Goal: Task Accomplishment & Management: Manage account settings

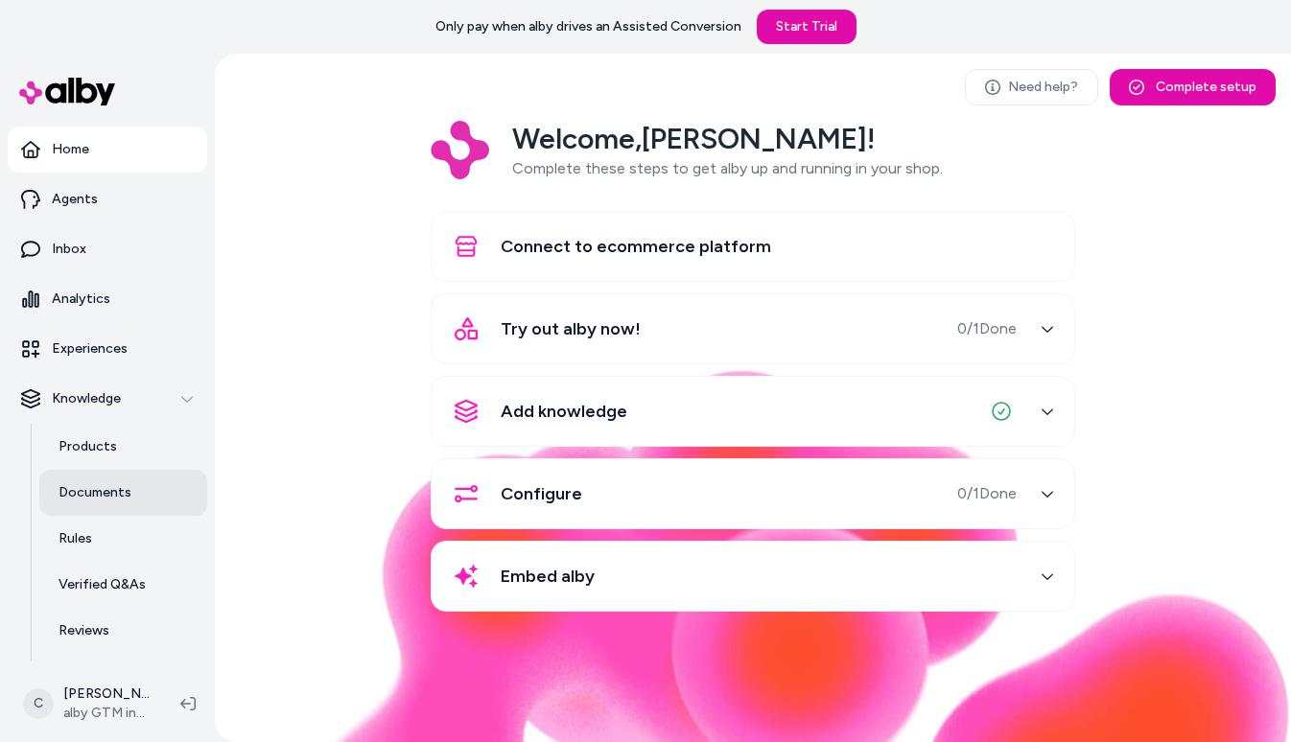
click at [117, 483] on p "Documents" at bounding box center [94, 492] width 73 height 19
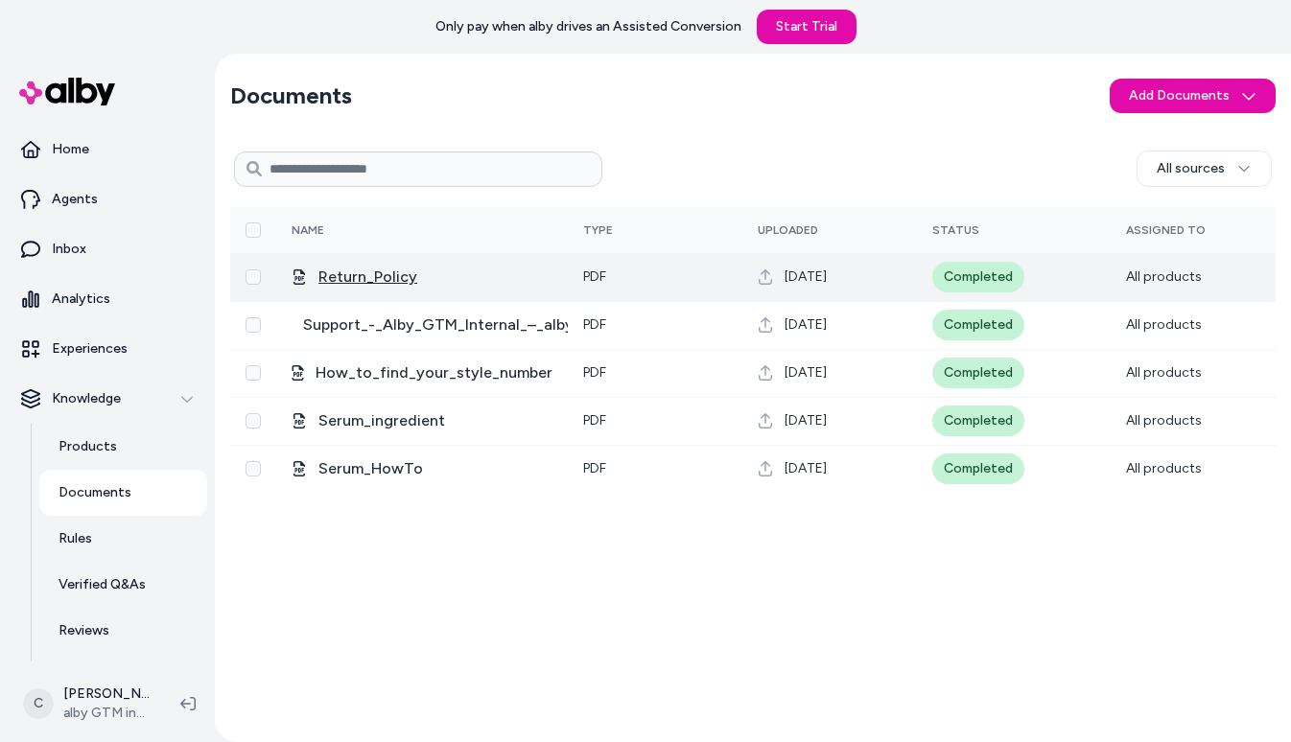
click at [362, 276] on span "Return_Policy" at bounding box center [367, 277] width 99 height 23
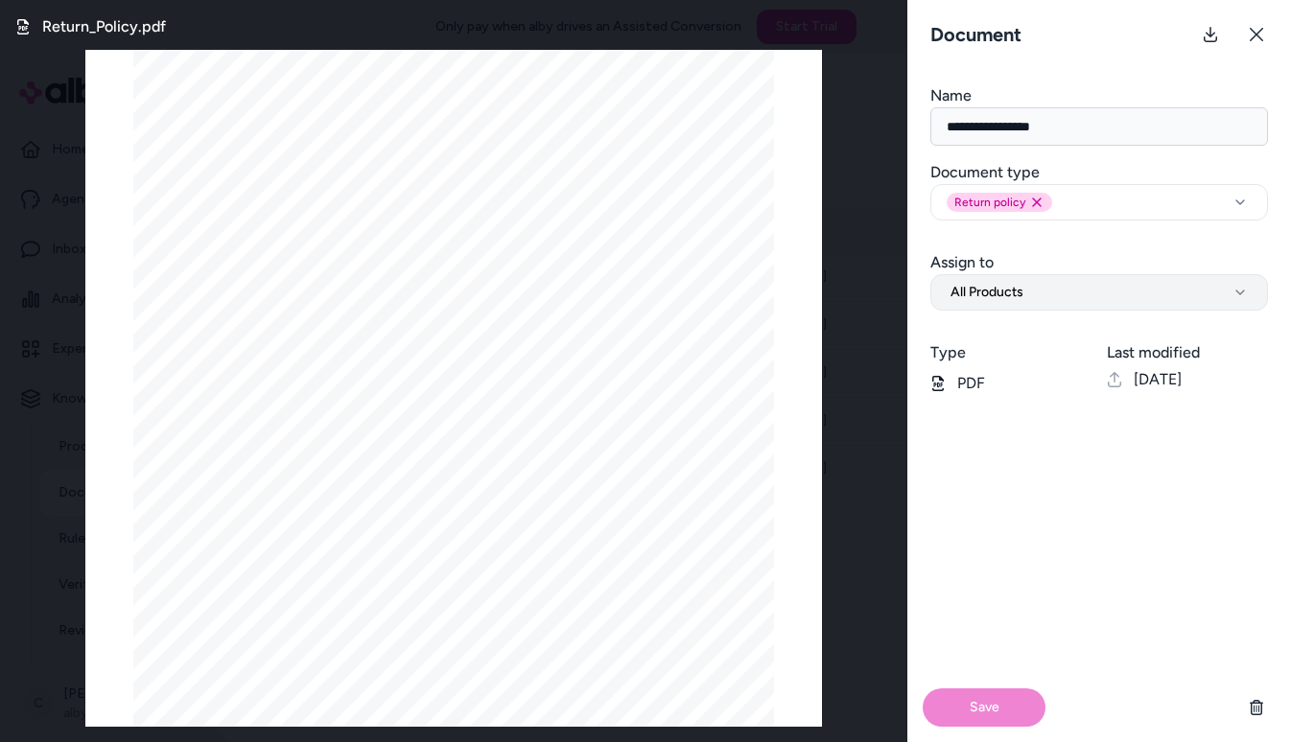
click at [1016, 292] on span "All Products" at bounding box center [986, 292] width 73 height 19
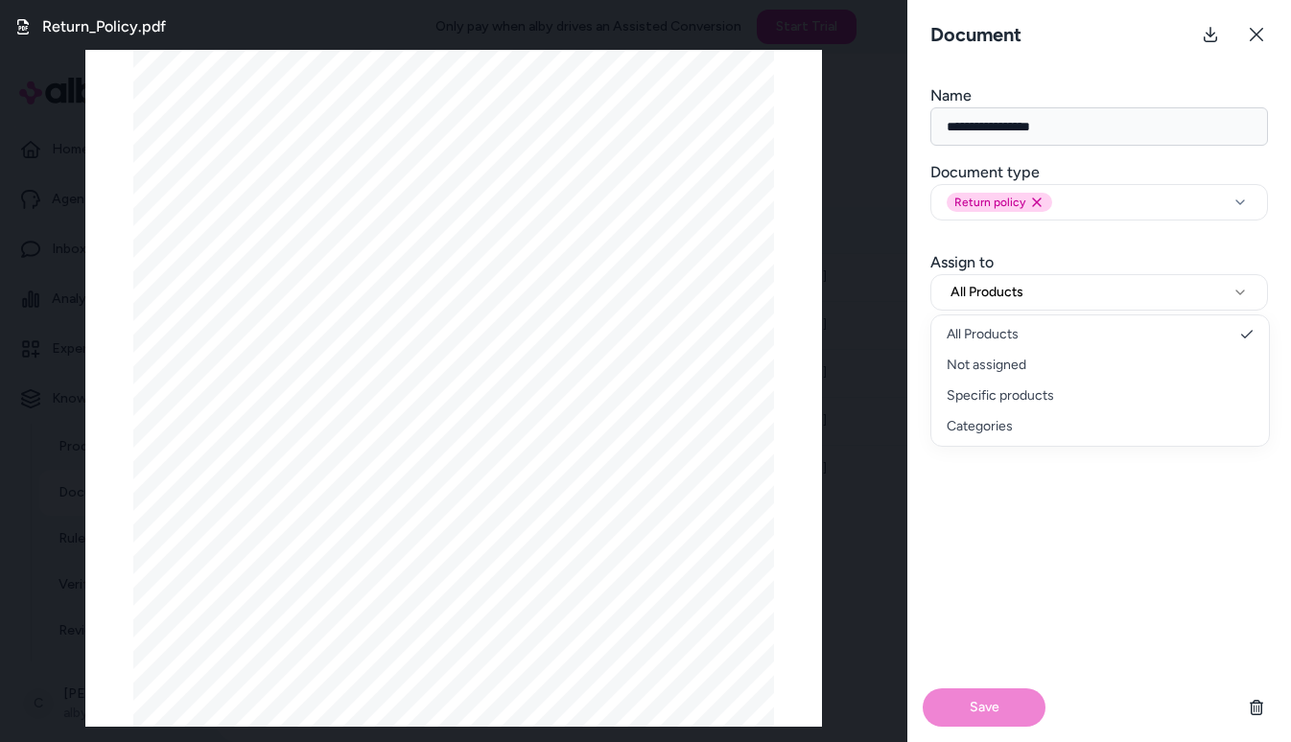
select select "**********"
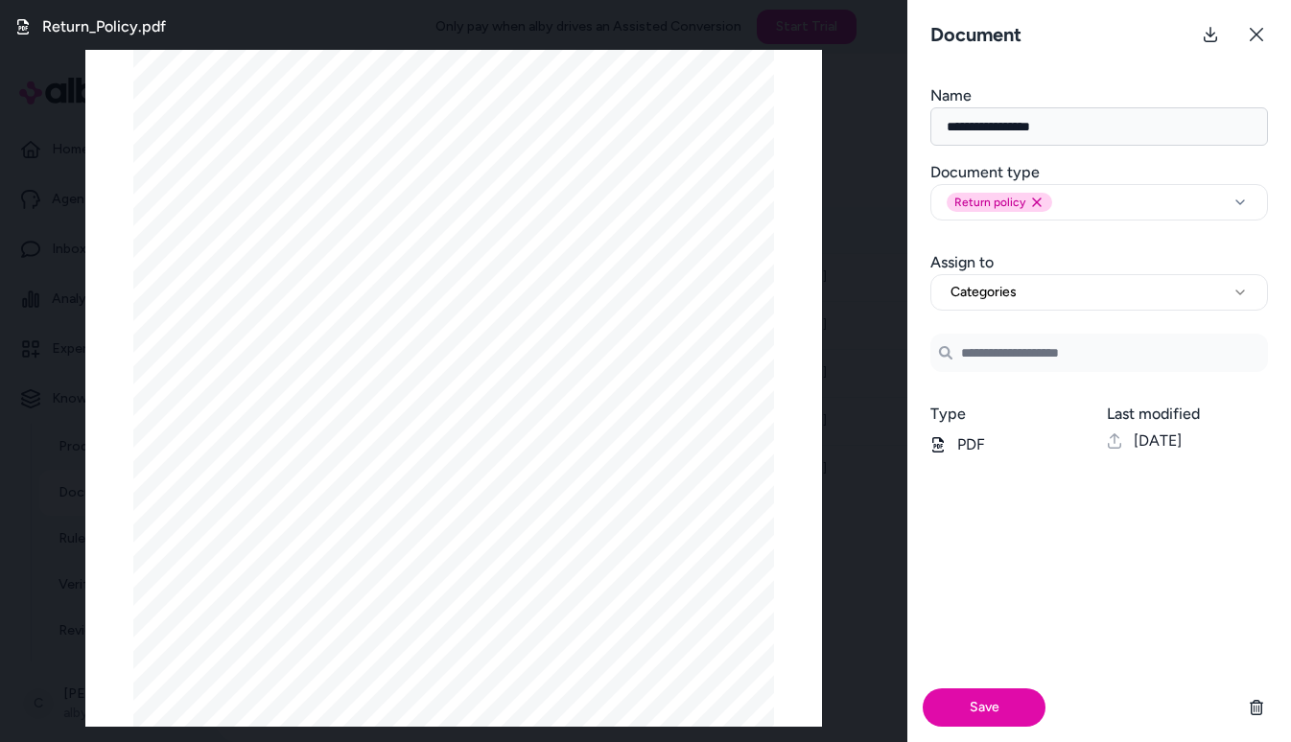
click at [1014, 362] on input at bounding box center [1099, 353] width 338 height 38
type input "*********"
click at [1207, 287] on button "Categories" at bounding box center [1099, 292] width 338 height 36
select select "***"
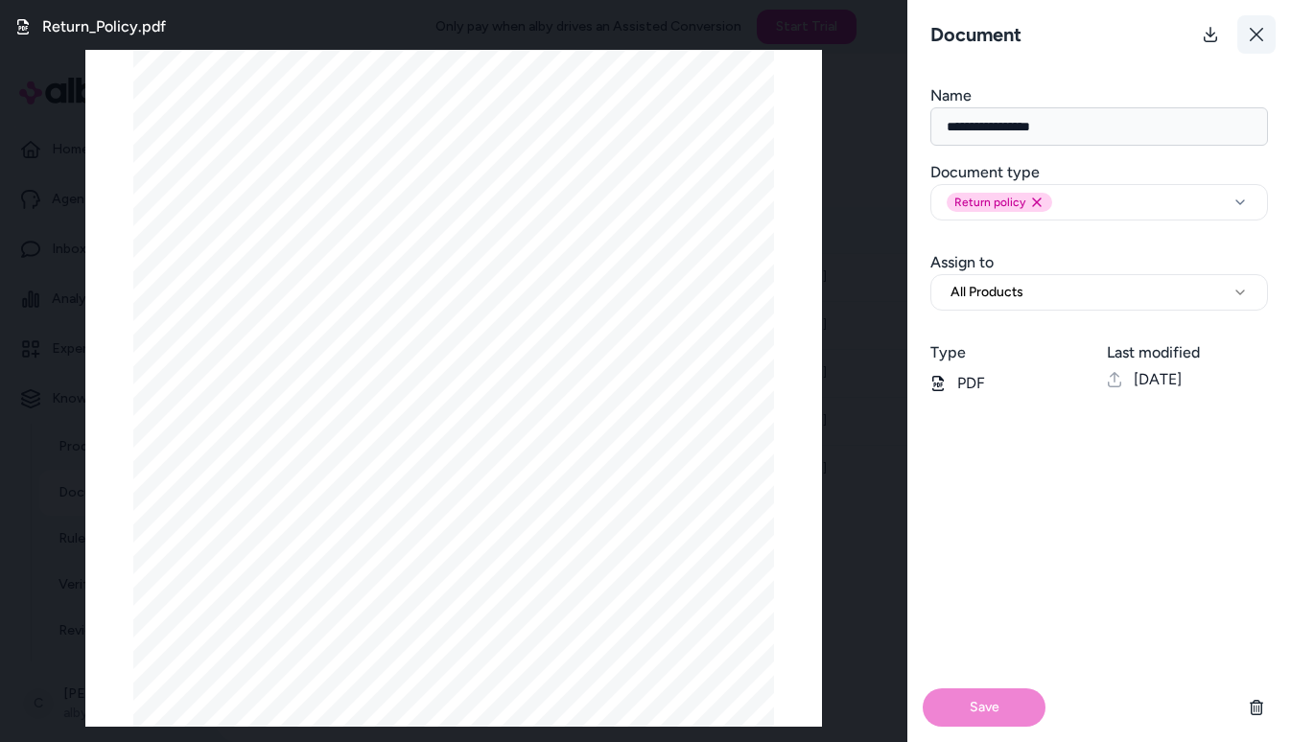
click at [1261, 27] on icon at bounding box center [1256, 34] width 15 height 15
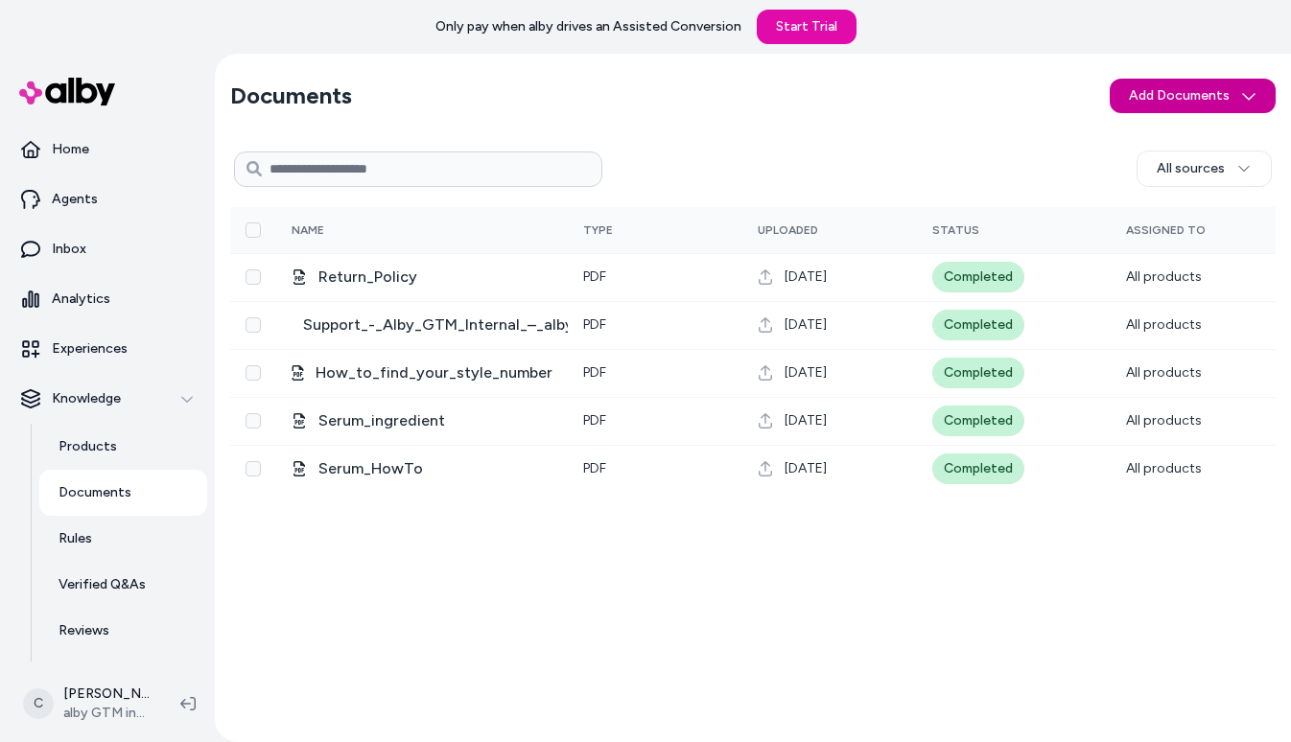
click at [1179, 100] on html "Only pay when alby drives an Assisted Conversion Start Trial Home Agents Inbox …" at bounding box center [645, 371] width 1291 height 742
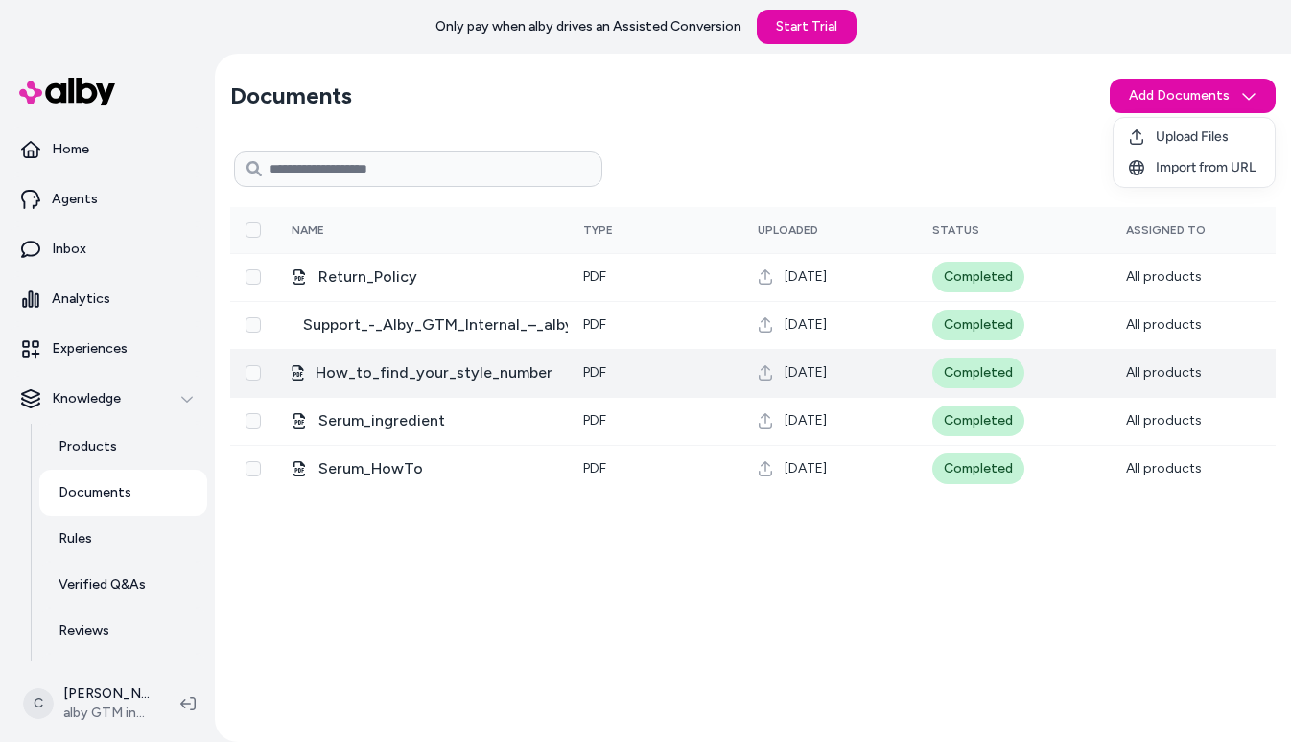
click at [478, 355] on html "Only pay when alby drives an Assisted Conversion Start Trial Home Agents Inbox …" at bounding box center [645, 371] width 1291 height 742
click at [462, 374] on span "How_to_find_your_style_number" at bounding box center [433, 373] width 237 height 23
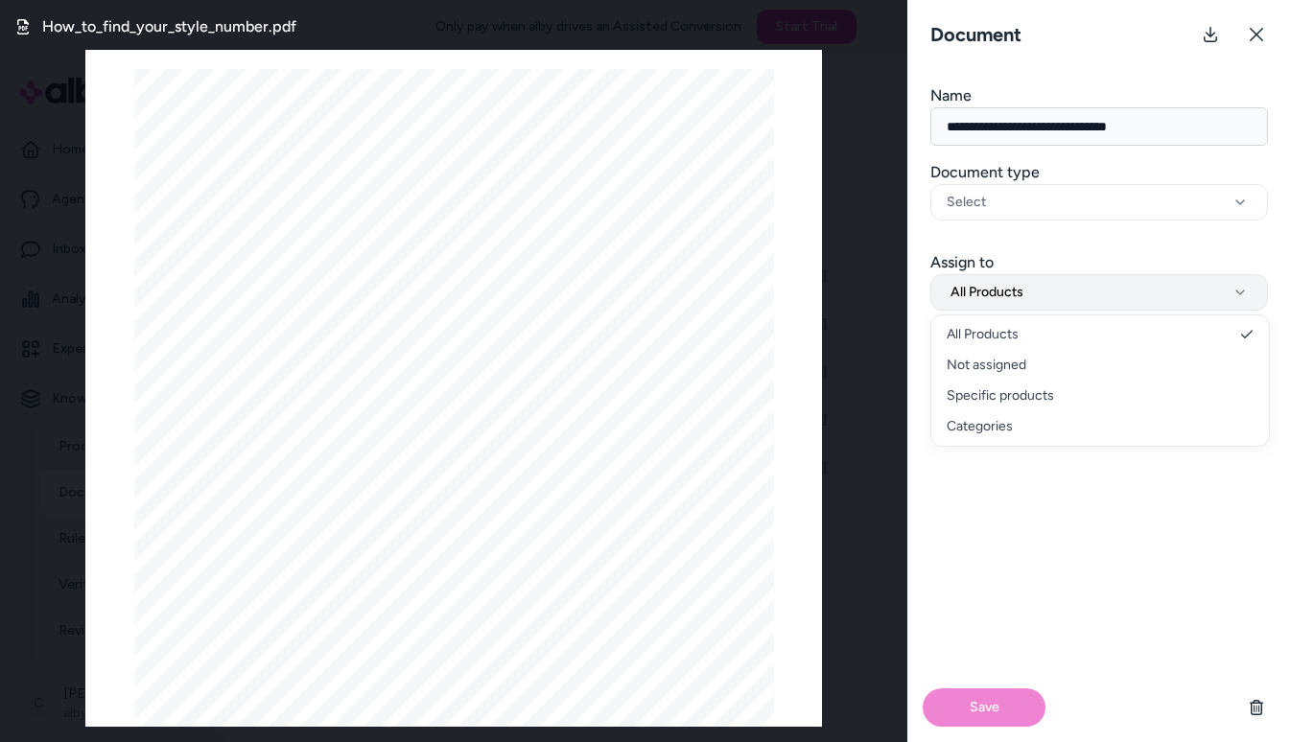
click at [1024, 287] on button "All Products" at bounding box center [1099, 292] width 338 height 36
select select "********"
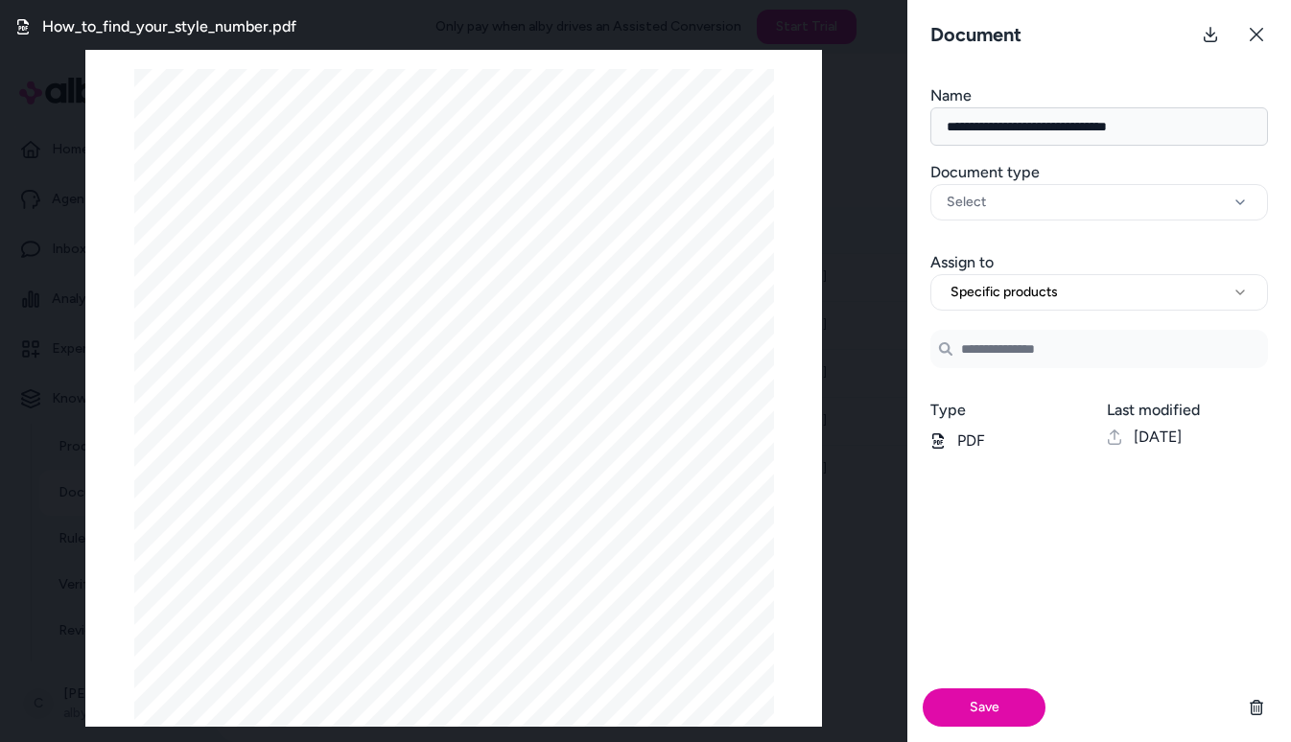
click at [1012, 347] on input "Search Products" at bounding box center [1099, 349] width 338 height 38
type input "**"
click at [1264, 34] on button at bounding box center [1256, 34] width 38 height 38
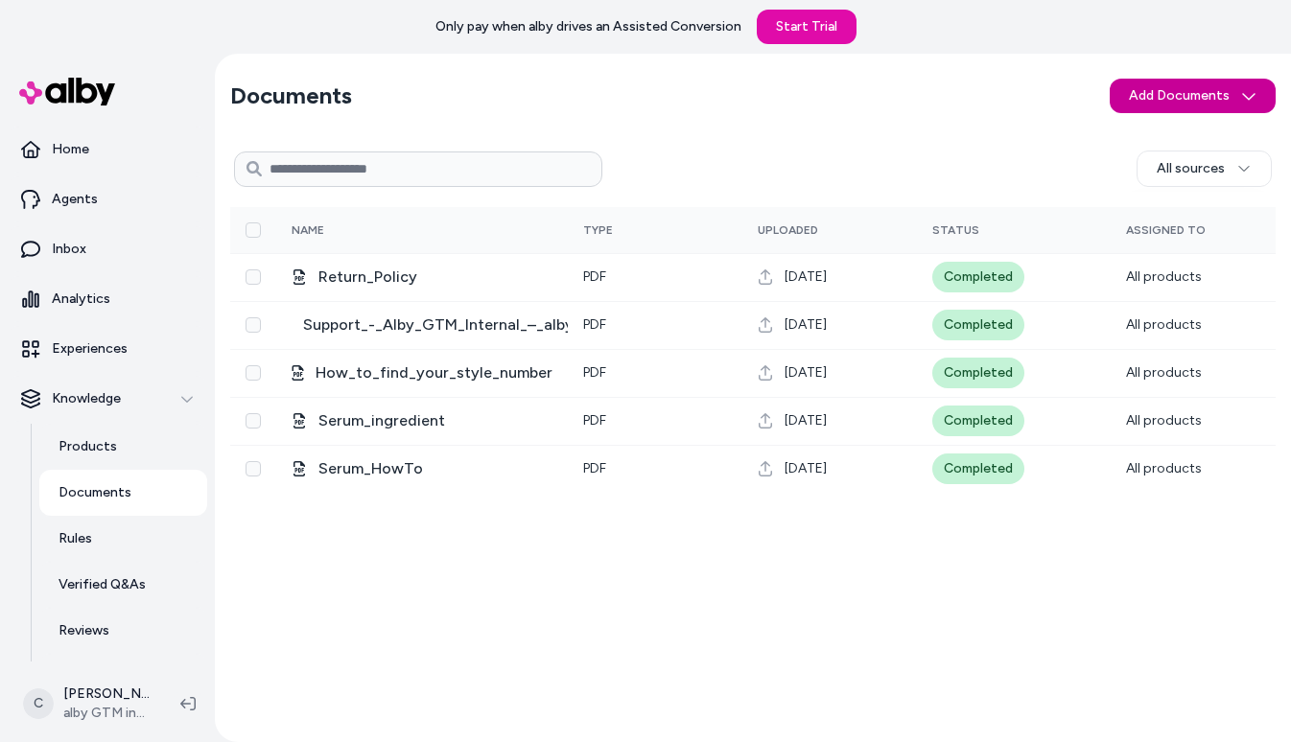
click at [1149, 98] on html "Only pay when alby drives an Assisted Conversion Start Trial Home Agents Inbox …" at bounding box center [645, 371] width 1291 height 742
click at [1170, 129] on span "Upload Files" at bounding box center [1192, 137] width 73 height 19
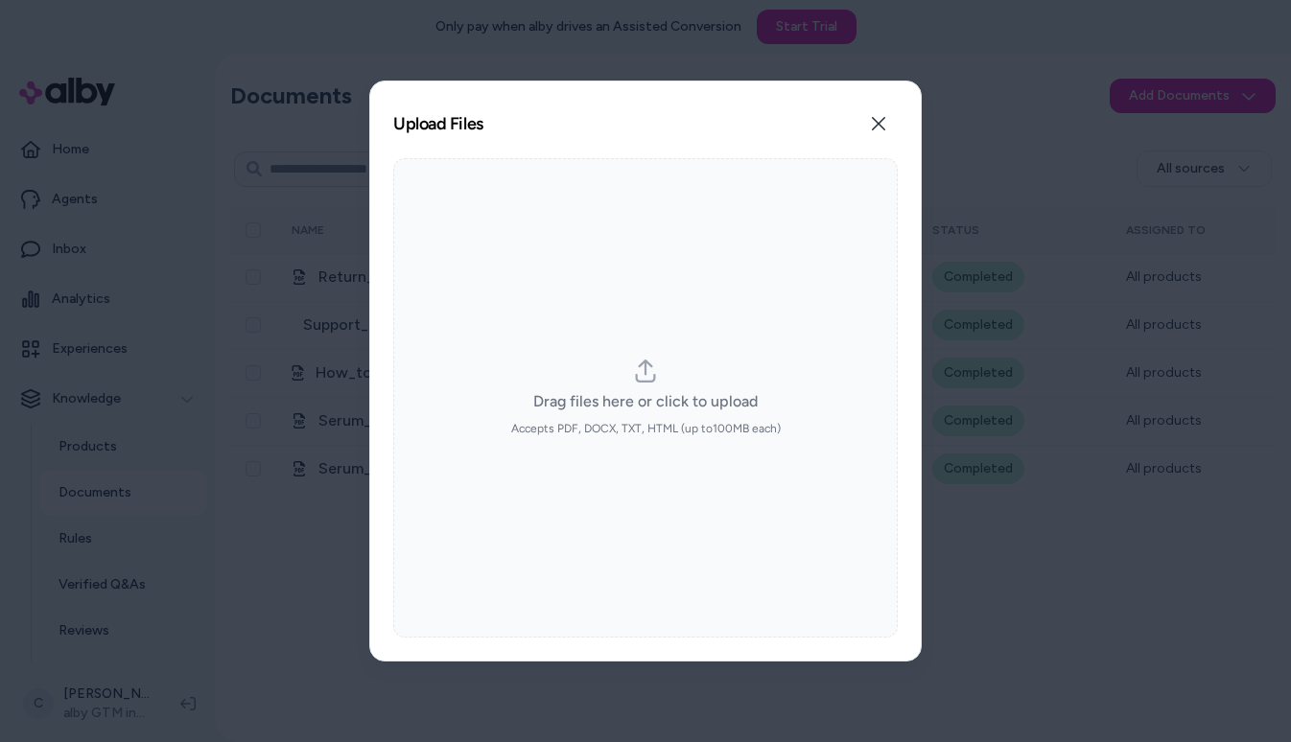
click at [805, 273] on div "Drag files here or click to upload Accepts PDF, DOCX, TXT, HTML (up to 100 MB e…" at bounding box center [645, 397] width 504 height 479
click at [633, 392] on span "Drag files here or click to upload" at bounding box center [645, 401] width 224 height 23
click at [645, 398] on input "Drag files here or click to upload Accepts PDF, DOCX, TXT, HTML (up to 100 MB e…" at bounding box center [645, 398] width 1 height 1
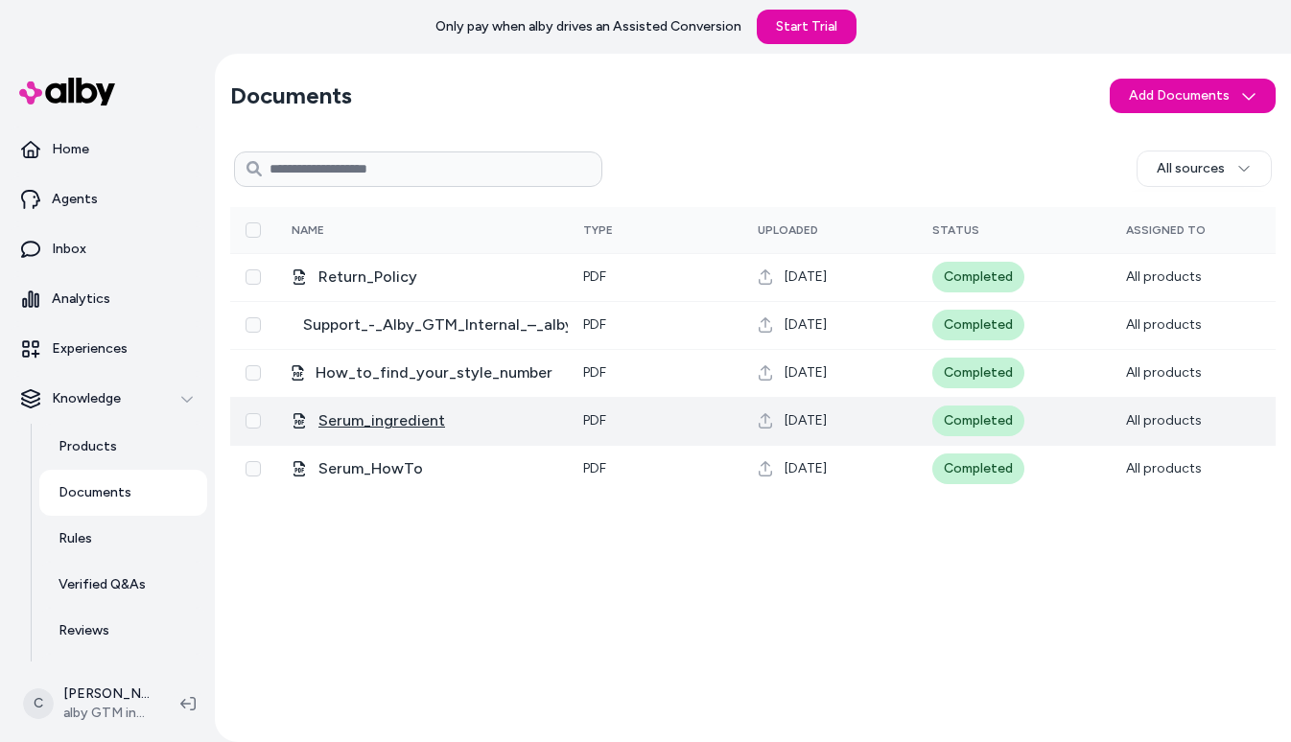
click at [394, 426] on span "Serum_ingredient" at bounding box center [381, 420] width 127 height 23
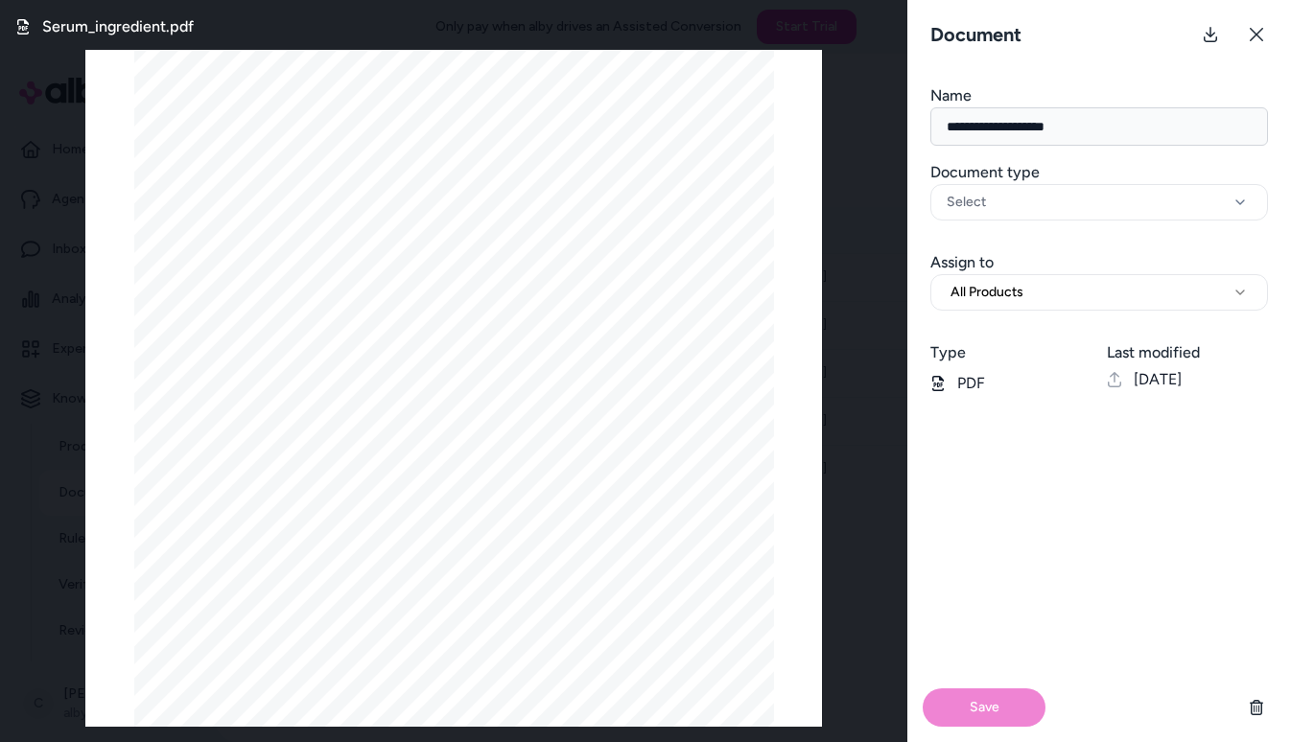
scroll to position [190, 0]
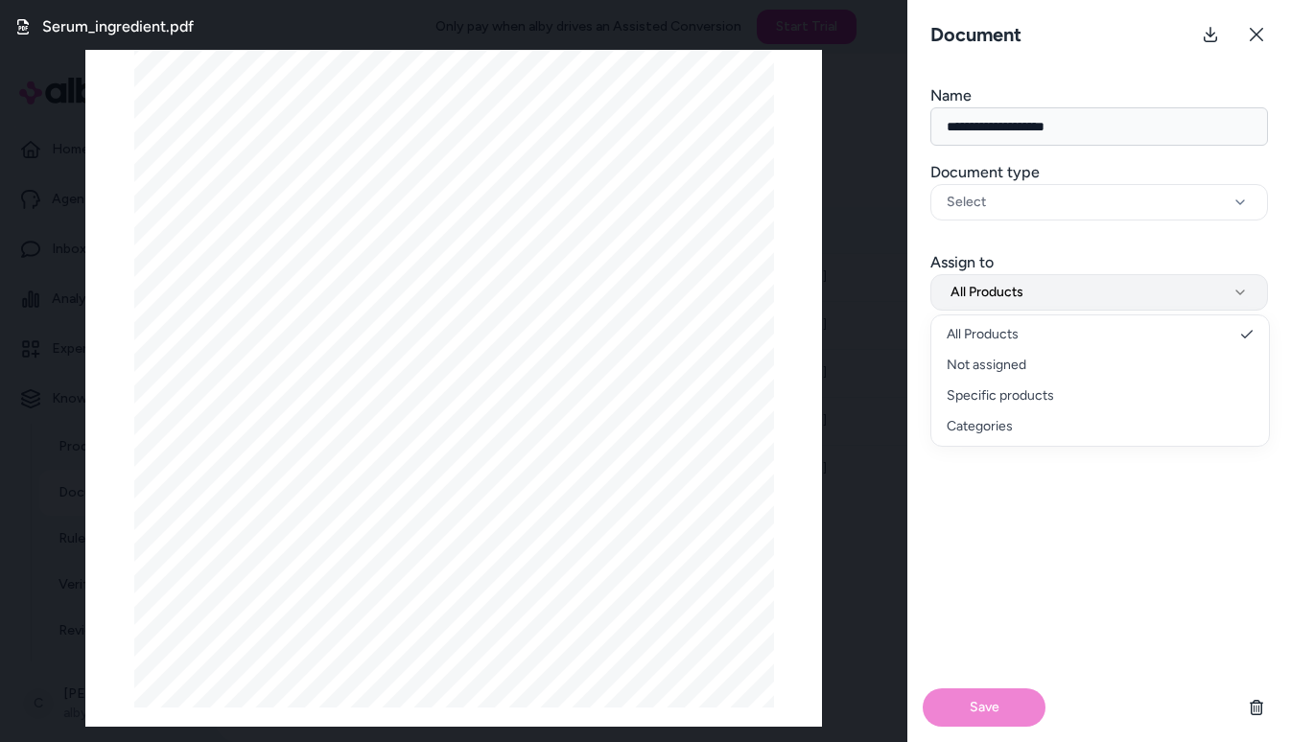
click at [1014, 288] on span "All Products" at bounding box center [986, 292] width 73 height 19
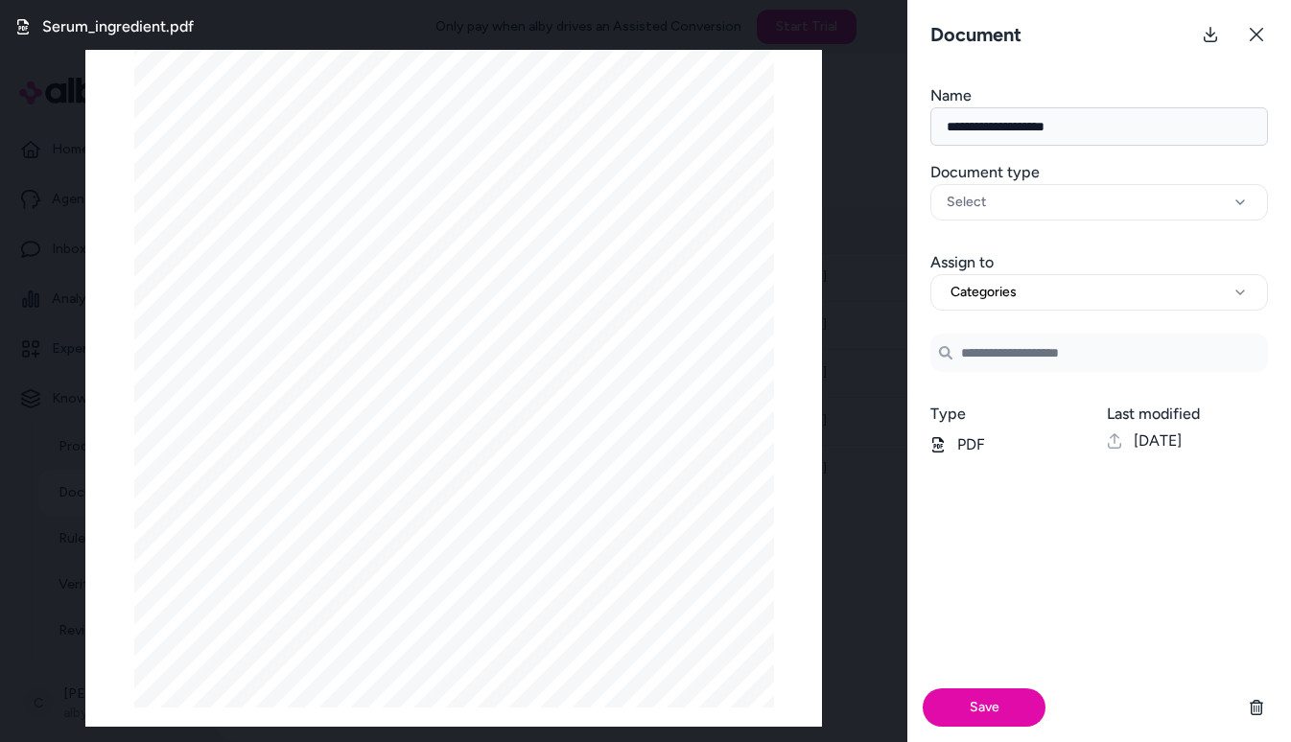
click at [1017, 343] on input at bounding box center [1099, 353] width 338 height 38
click at [1052, 298] on button "Categories" at bounding box center [1099, 292] width 338 height 36
select select "********"
click at [1037, 357] on input "Search Products" at bounding box center [1099, 349] width 338 height 38
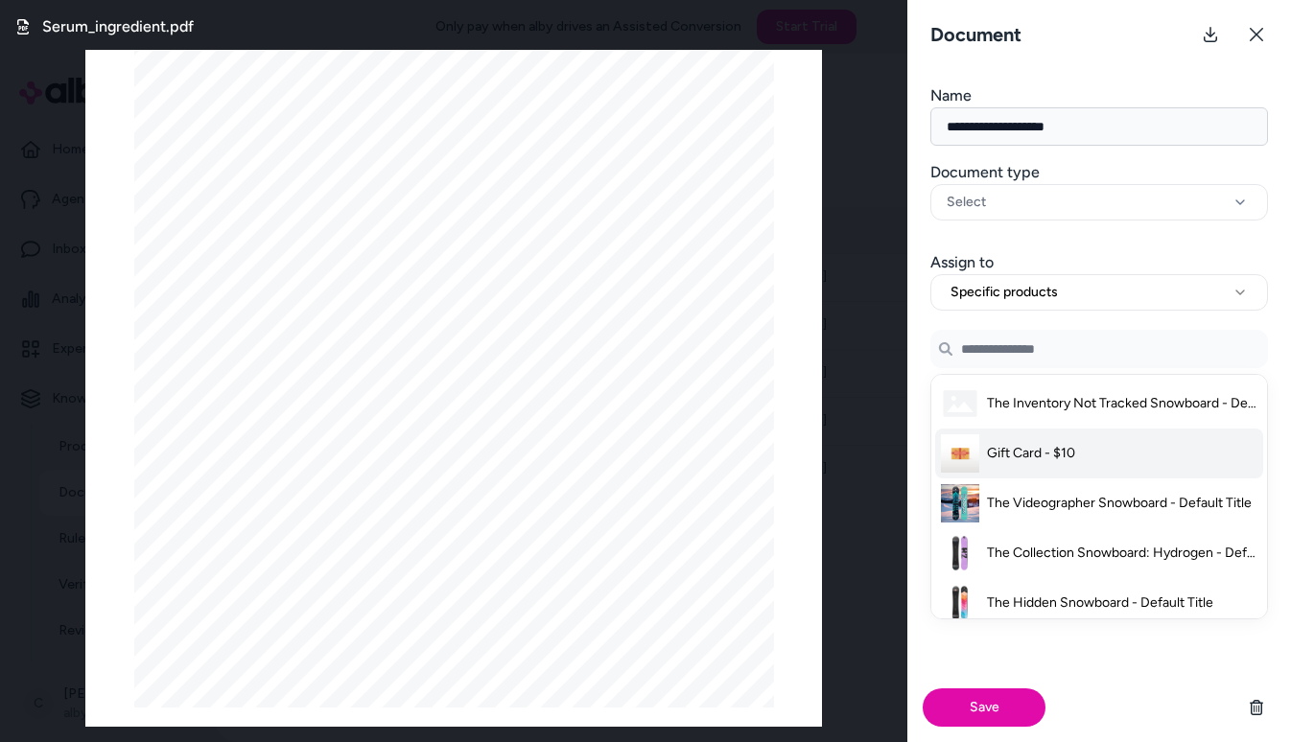
click at [1026, 448] on span "Gift Card - $10" at bounding box center [1031, 453] width 88 height 19
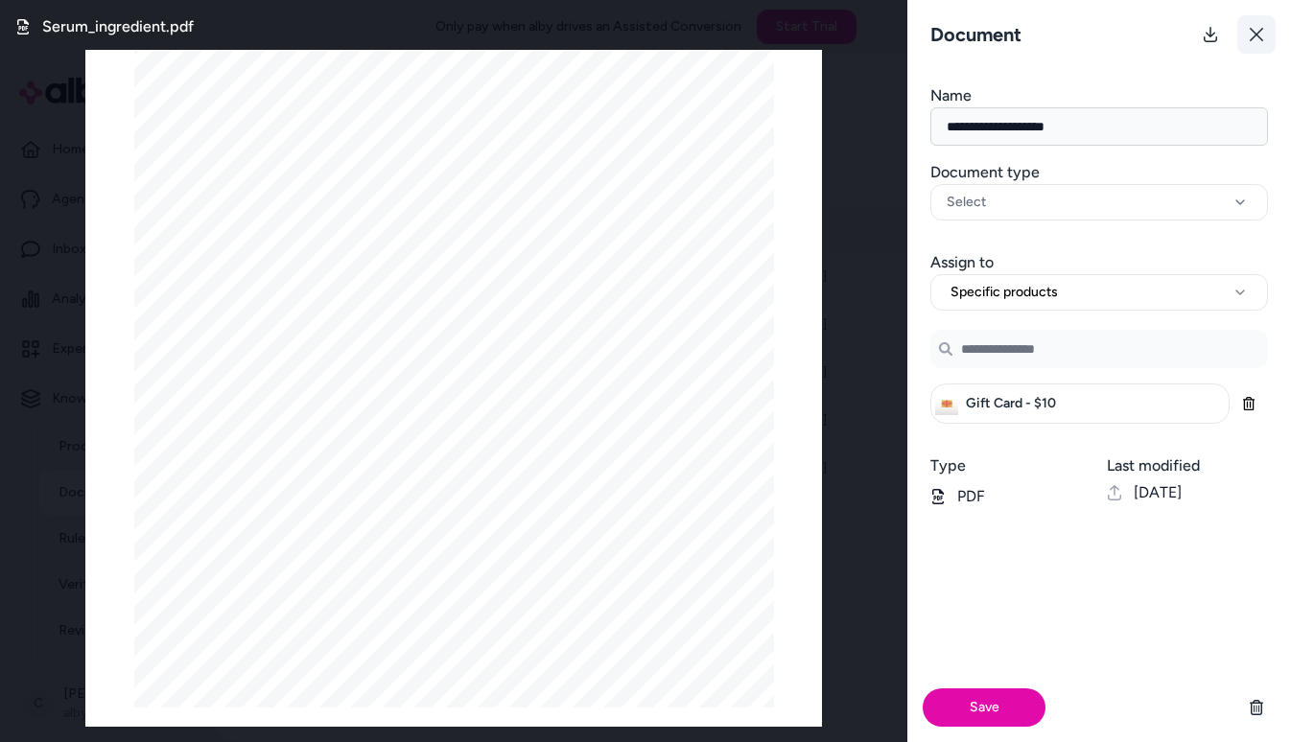
click at [1261, 35] on icon at bounding box center [1256, 34] width 15 height 15
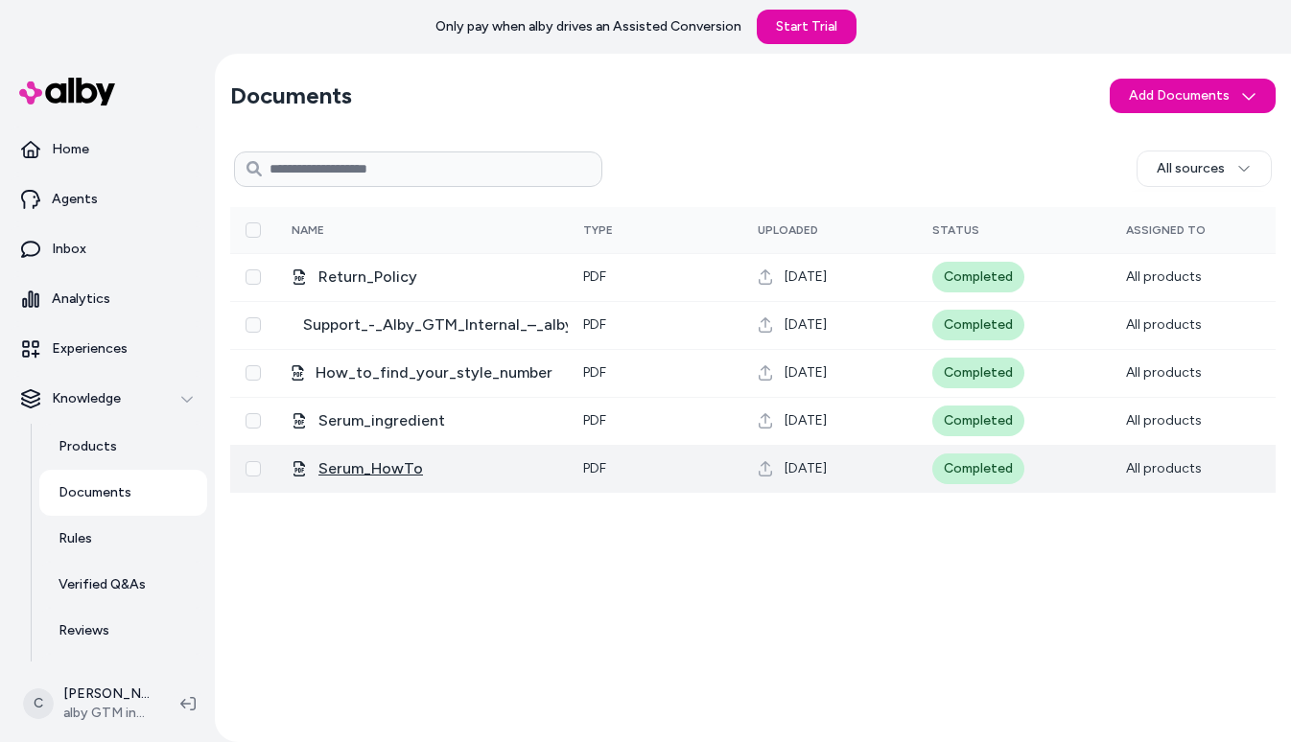
click at [349, 474] on span "Serum_HowTo" at bounding box center [370, 468] width 105 height 23
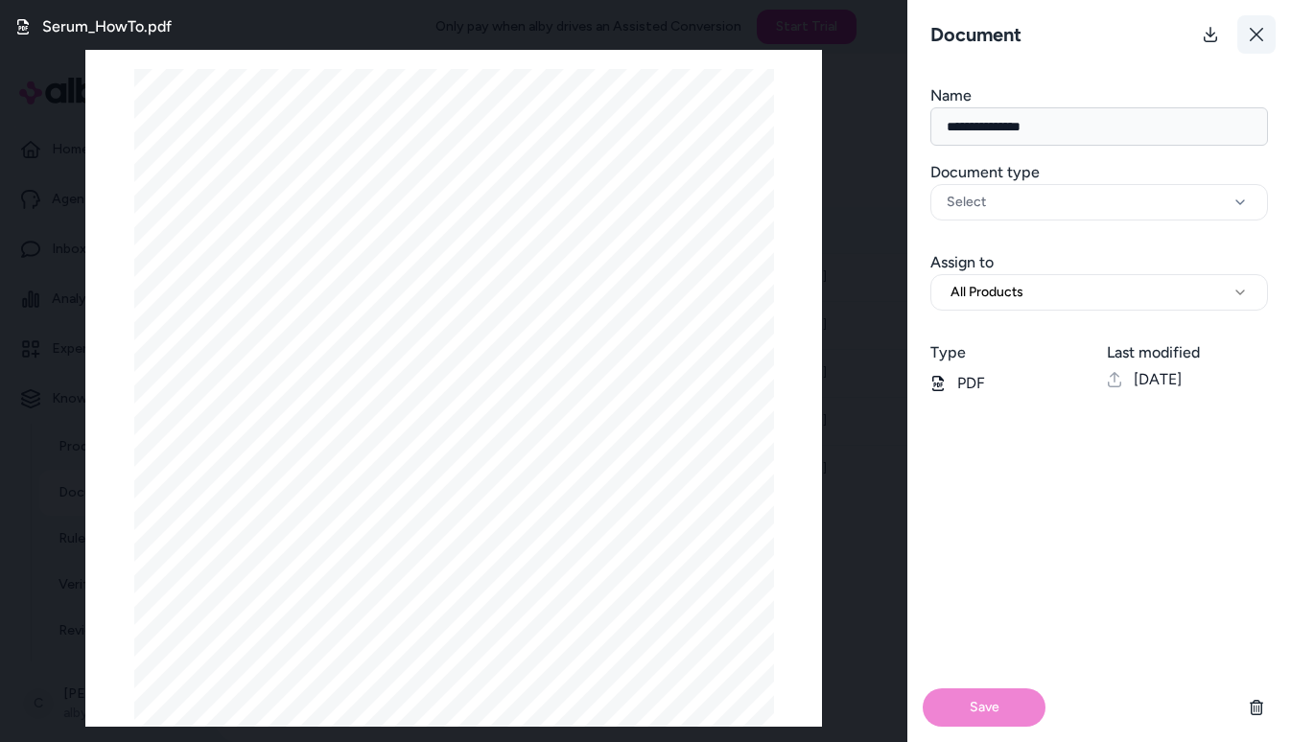
click at [1259, 34] on icon at bounding box center [1256, 34] width 15 height 15
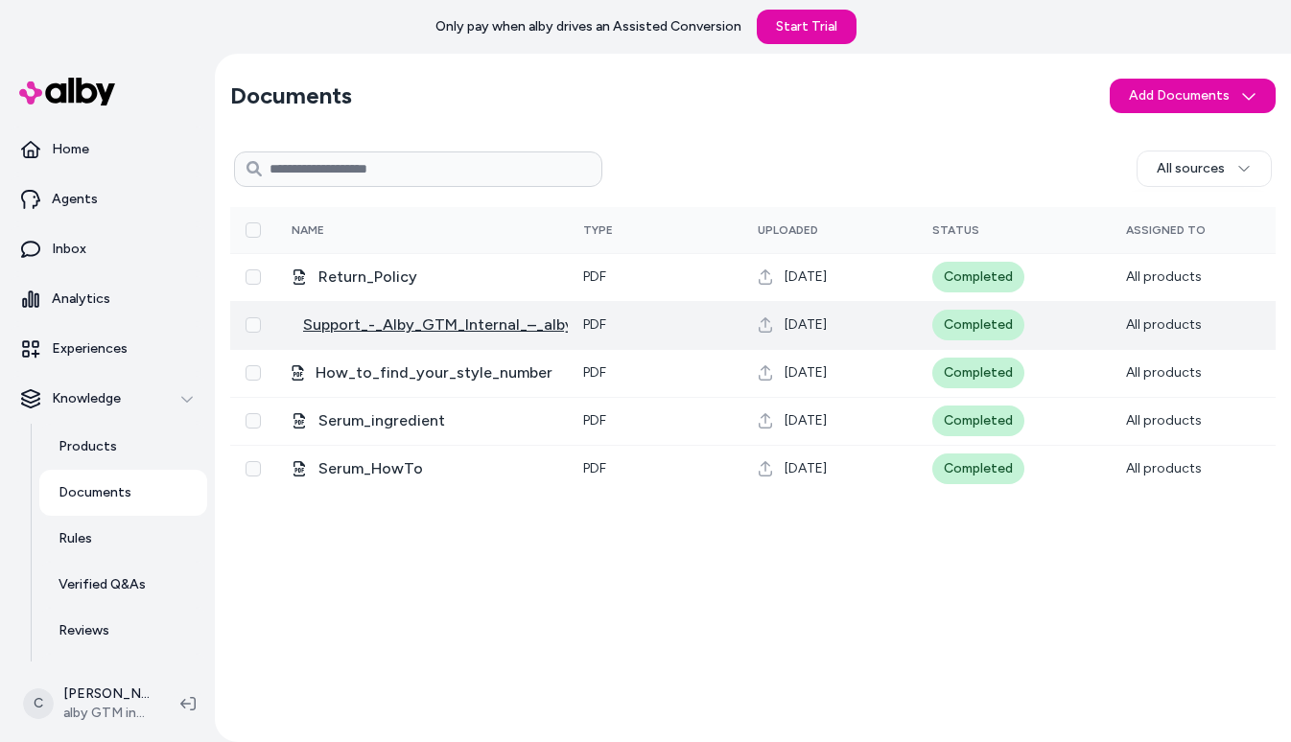
click at [406, 331] on span "Support_-_Alby_GTM_Internal_–_alby_GTM_internal" at bounding box center [491, 325] width 376 height 23
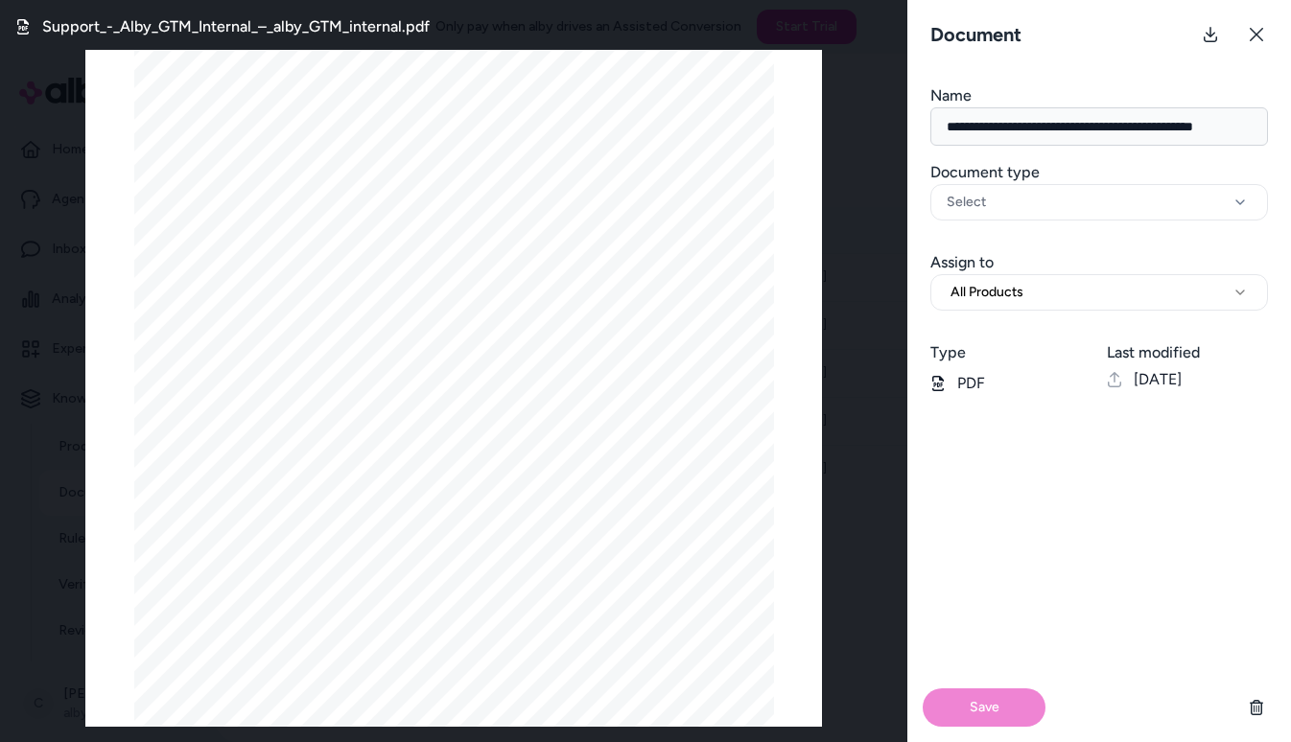
scroll to position [0, 0]
click at [1053, 291] on button "All Products" at bounding box center [1099, 292] width 338 height 36
click at [1052, 196] on div "Select" at bounding box center [1098, 202] width 305 height 19
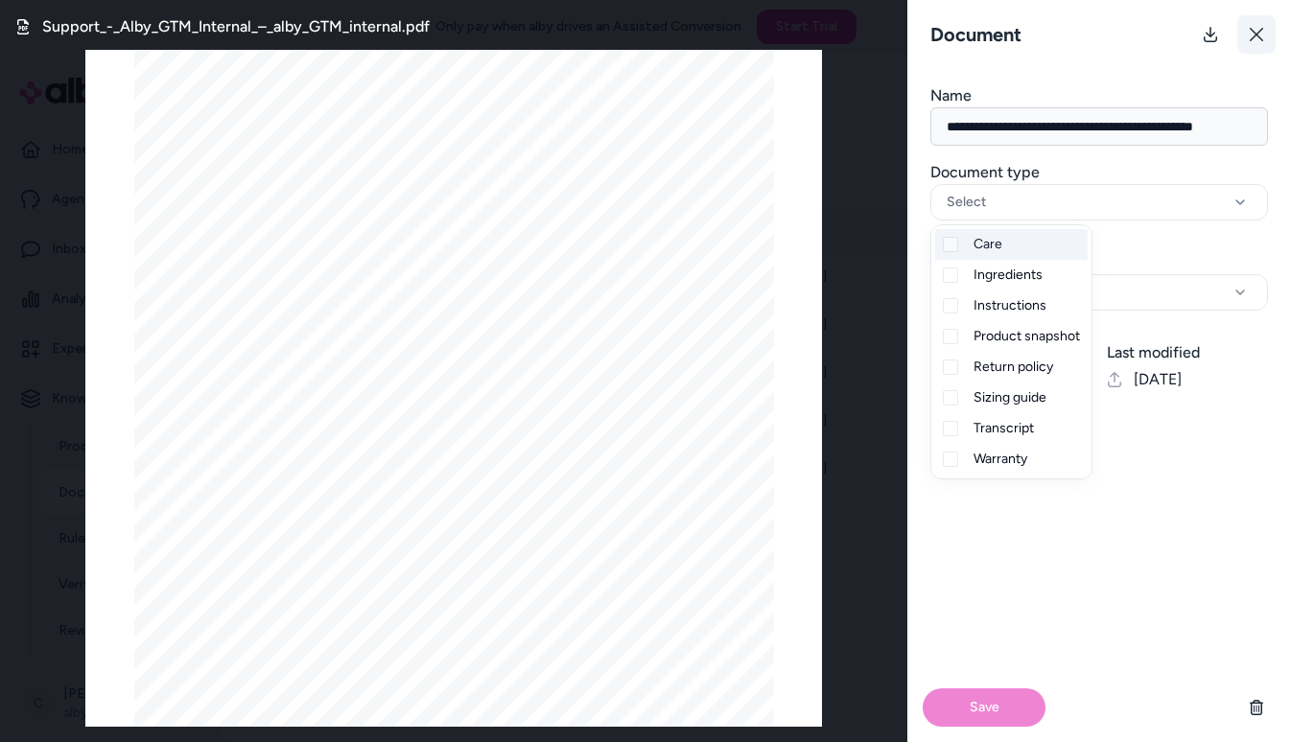
click at [1252, 39] on icon at bounding box center [1256, 34] width 15 height 15
